Goal: Book appointment/travel/reservation

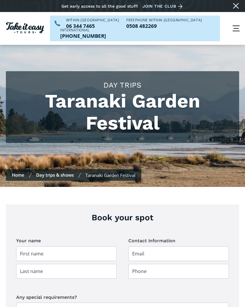
scroll to position [37, 0]
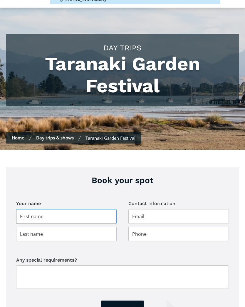
click at [19, 210] on input "Day trip booking" at bounding box center [66, 217] width 100 height 15
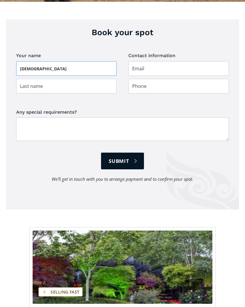
type input "[DEMOGRAPHIC_DATA]"
click at [22, 79] on input "Day trip booking" at bounding box center [66, 86] width 100 height 15
type input "[PERSON_NAME]"
click at [134, 62] on input "Day trip booking" at bounding box center [178, 68] width 100 height 15
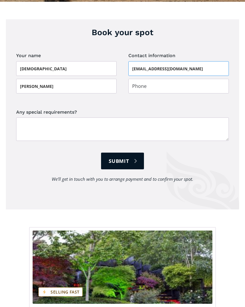
type input "[EMAIL_ADDRESS][DOMAIN_NAME]"
click at [129, 79] on input "Day trip booking" at bounding box center [178, 86] width 100 height 15
click at [244, 133] on div "Book your spot There is limited availability for this event. Please give us cal…" at bounding box center [122, 221] width 245 height 438
click at [138, 79] on input "123" at bounding box center [178, 86] width 100 height 15
type input "1"
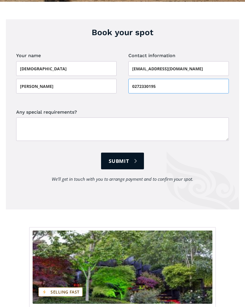
type input "0272330195"
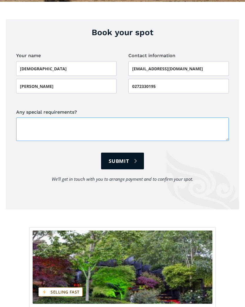
click at [28, 119] on textarea "Any special requirements?" at bounding box center [122, 129] width 212 height 23
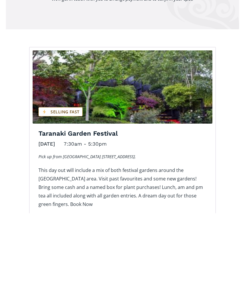
scroll to position [273, 0]
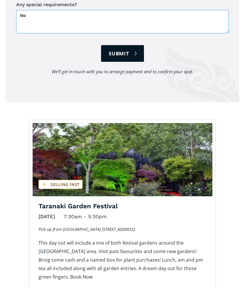
type textarea "No"
click at [120, 66] on input "Submit" at bounding box center [122, 74] width 43 height 17
type input "Please wait..."
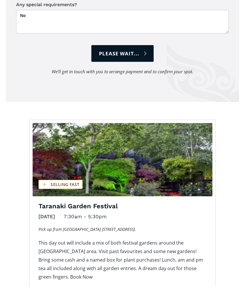
scroll to position [293, 0]
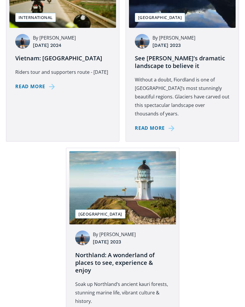
scroll to position [280, 0]
